Goal: Transaction & Acquisition: Purchase product/service

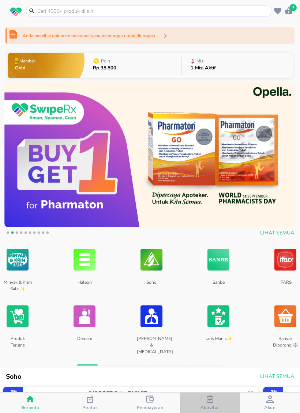
click at [214, 406] on span "Aktivitas" at bounding box center [209, 408] width 19 height 6
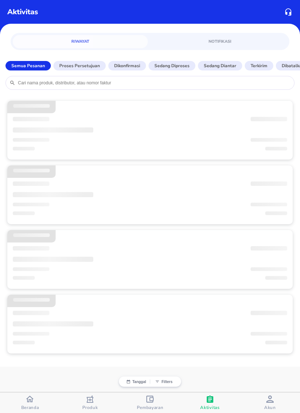
click at [159, 394] on button "Pembayaran" at bounding box center [150, 403] width 60 height 20
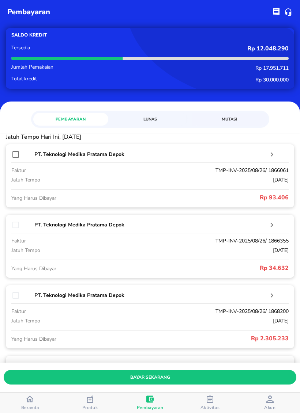
click at [19, 154] on input "checkbox" at bounding box center [15, 154] width 9 height 9
checkbox input "true"
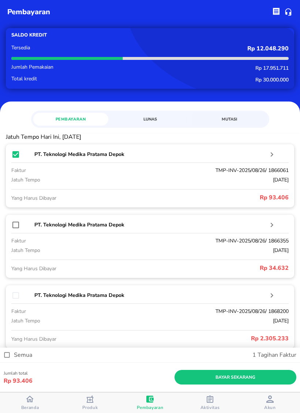
click at [20, 227] on input "checkbox" at bounding box center [15, 225] width 9 height 9
checkbox input "true"
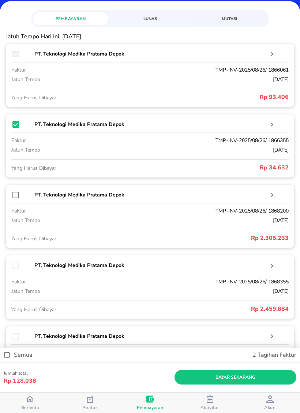
scroll to position [102, 0]
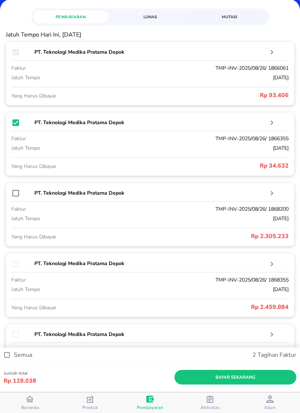
click at [18, 190] on input "checkbox" at bounding box center [15, 193] width 9 height 9
checkbox input "true"
click at [19, 264] on input "checkbox" at bounding box center [15, 264] width 9 height 9
checkbox input "true"
click at [20, 331] on div at bounding box center [21, 334] width 21 height 9
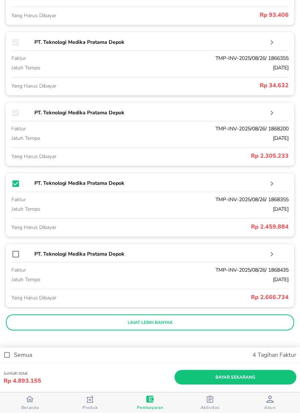
click at [4, 352] on input "checkbox" at bounding box center [7, 355] width 14 height 14
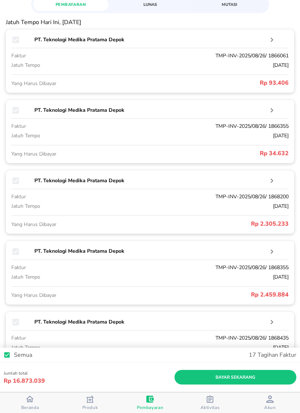
click at [7, 361] on input "checkbox" at bounding box center [7, 355] width 14 height 14
checkbox input "false"
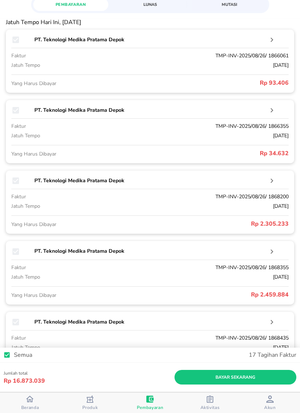
checkbox input "false"
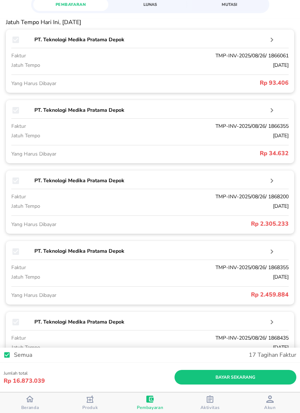
checkbox input "false"
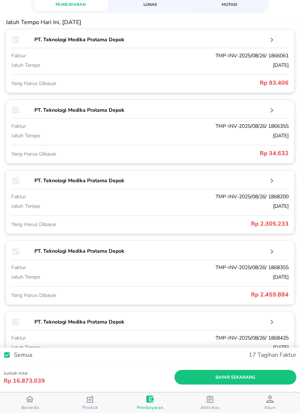
checkbox input "false"
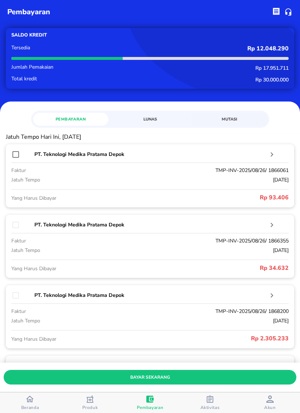
scroll to position [0, 0]
click at [19, 153] on input "checkbox" at bounding box center [15, 154] width 9 height 9
checkbox input "true"
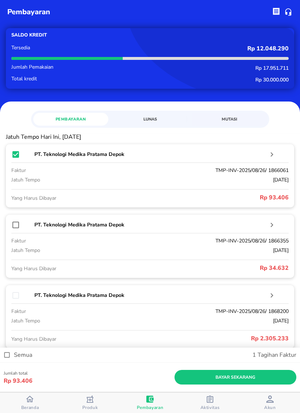
click at [20, 224] on input "checkbox" at bounding box center [15, 225] width 9 height 9
checkbox input "true"
click at [17, 299] on input "checkbox" at bounding box center [15, 295] width 9 height 9
checkbox input "true"
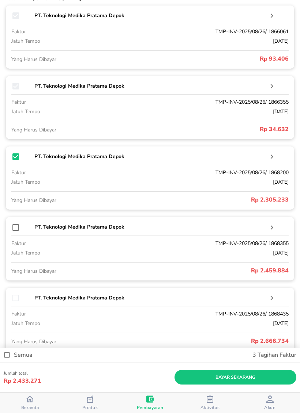
scroll to position [144, 0]
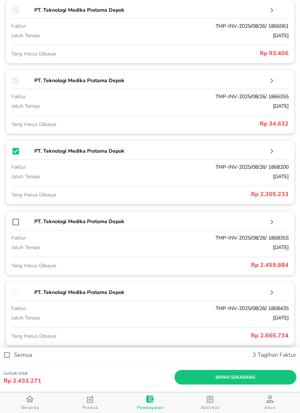
click at [19, 221] on input "checkbox" at bounding box center [15, 222] width 9 height 9
checkbox input "true"
click at [20, 290] on input "checkbox" at bounding box center [15, 292] width 9 height 9
checkbox input "true"
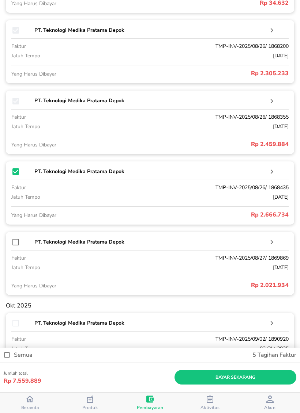
scroll to position [270, 0]
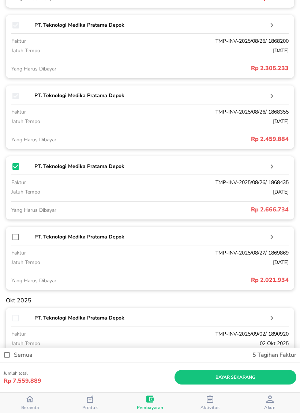
click at [17, 238] on input "checkbox" at bounding box center [15, 237] width 9 height 9
checkbox input "true"
click at [15, 327] on div "PT. Teknologi Medika Pratama Depok faktur TMP-INV-2025/09/02/ 1890920 jatuh tem…" at bounding box center [150, 339] width 288 height 63
click at [18, 319] on input "checkbox" at bounding box center [15, 318] width 9 height 9
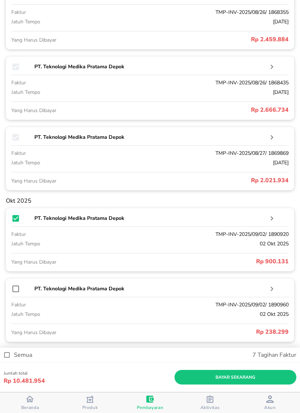
scroll to position [370, 0]
click at [20, 218] on input "checkbox" at bounding box center [15, 219] width 9 height 9
checkbox input "false"
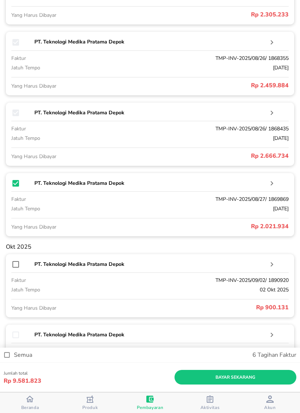
scroll to position [323, 0]
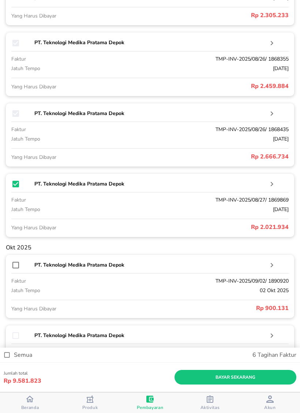
click at [269, 381] on span "bayar sekarang" at bounding box center [235, 378] width 110 height 8
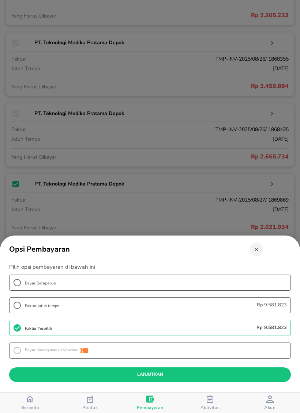
click at [170, 284] on span "Bayar Berapapun" at bounding box center [157, 282] width 265 height 9
click at [25, 284] on input "Bayar Berapapun" at bounding box center [17, 282] width 15 height 15
radio input "true"
click at [254, 373] on span "lanjutkan" at bounding box center [150, 375] width 270 height 8
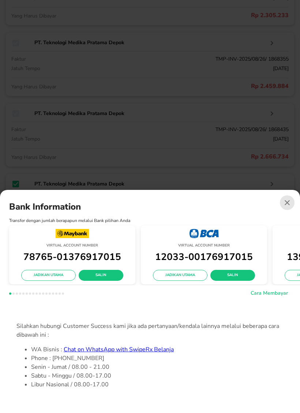
click at [228, 277] on span "Salin" at bounding box center [232, 275] width 33 height 7
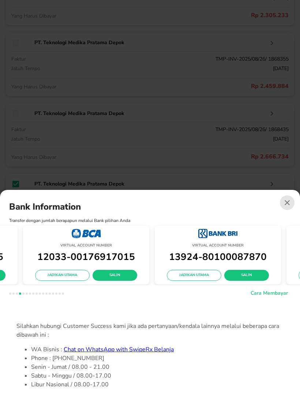
scroll to position [0, 128]
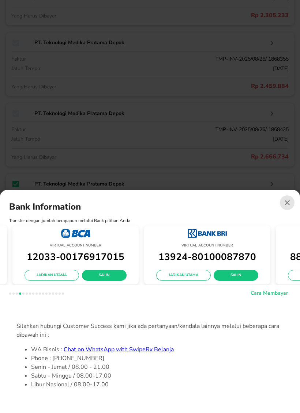
click at [231, 272] on button "Salin" at bounding box center [235, 275] width 45 height 11
click at [287, 201] on icon "button" at bounding box center [286, 202] width 9 height 9
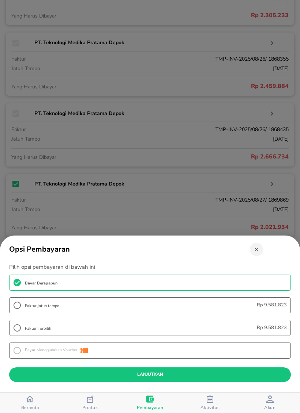
click at [229, 371] on span "lanjutkan" at bounding box center [150, 375] width 270 height 8
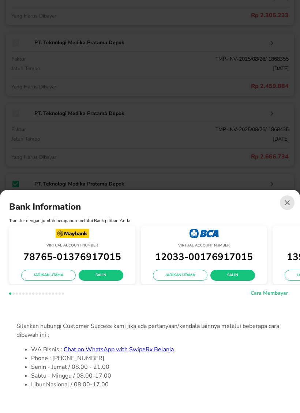
click at [291, 198] on button "button" at bounding box center [287, 203] width 15 height 15
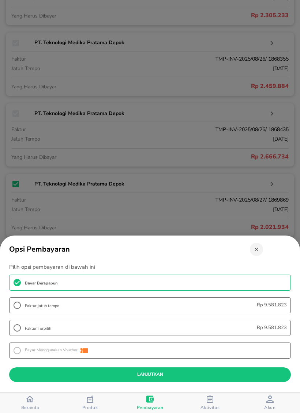
click at [255, 246] on button "button" at bounding box center [256, 249] width 13 height 13
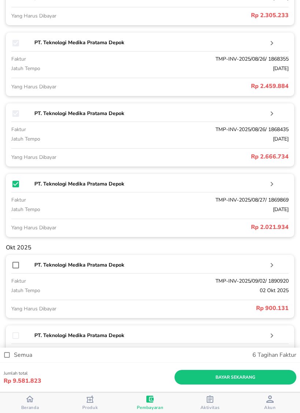
click at [247, 375] on span "bayar sekarang" at bounding box center [235, 378] width 110 height 8
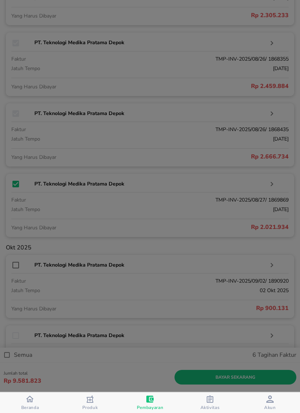
radio input "true"
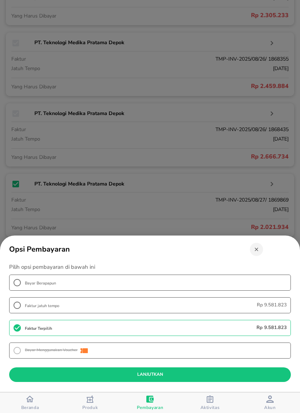
click at [253, 281] on span "Bayar Berapapun" at bounding box center [157, 282] width 265 height 9
click at [25, 281] on input "Bayar Berapapun" at bounding box center [17, 282] width 15 height 15
radio input "true"
click at [250, 373] on span "lanjutkan" at bounding box center [150, 375] width 270 height 8
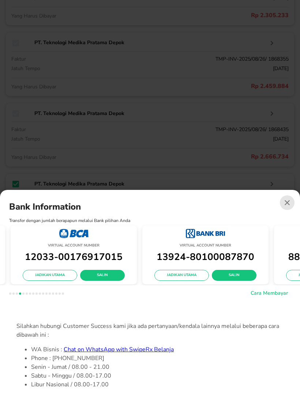
scroll to position [0, 136]
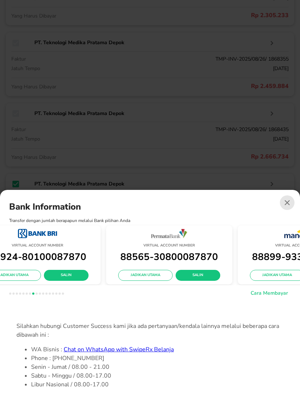
click at [289, 204] on icon "button" at bounding box center [286, 202] width 9 height 9
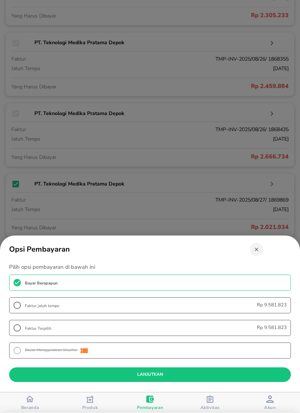
scroll to position [0, 0]
click at [278, 224] on div at bounding box center [150, 206] width 300 height 413
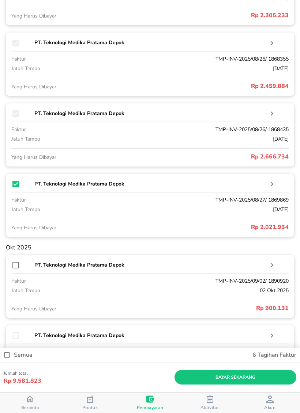
click at [262, 250] on div at bounding box center [150, 206] width 300 height 413
